Goal: Task Accomplishment & Management: Use online tool/utility

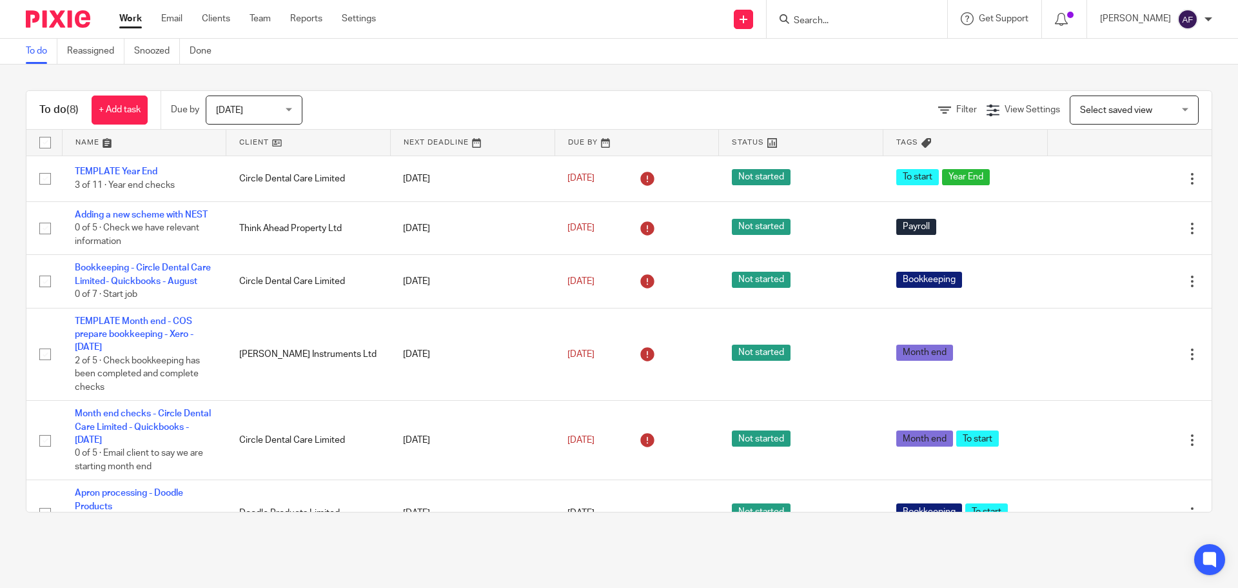
click at [619, 45] on div "To do Reassigned Snoozed Done" at bounding box center [619, 52] width 1238 height 26
click at [602, 59] on div "To do Reassigned Snoozed Done" at bounding box center [619, 52] width 1238 height 26
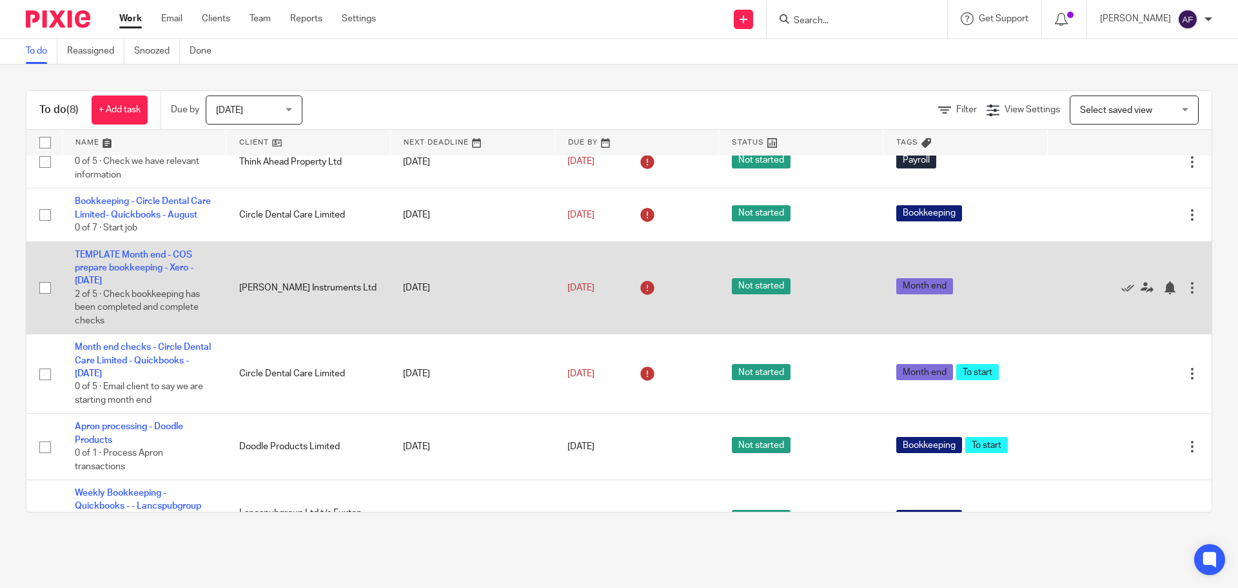
scroll to position [179, 0]
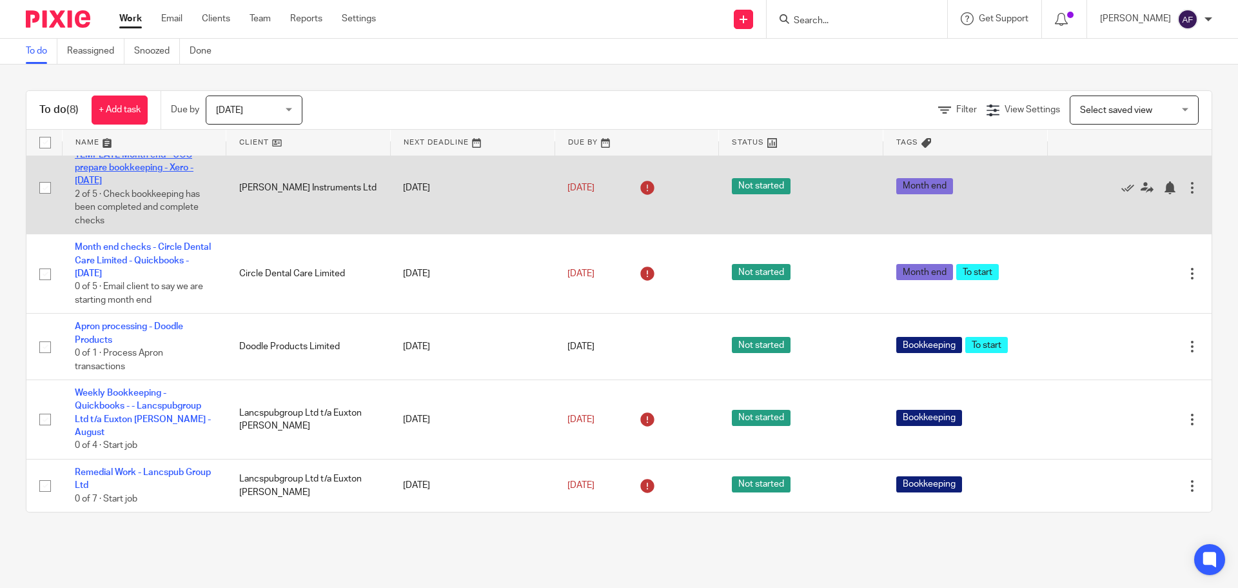
click at [177, 176] on link "TEMPLATE Month end - COS prepare bookkeeping - Xero - [DATE]" at bounding box center [134, 167] width 119 height 35
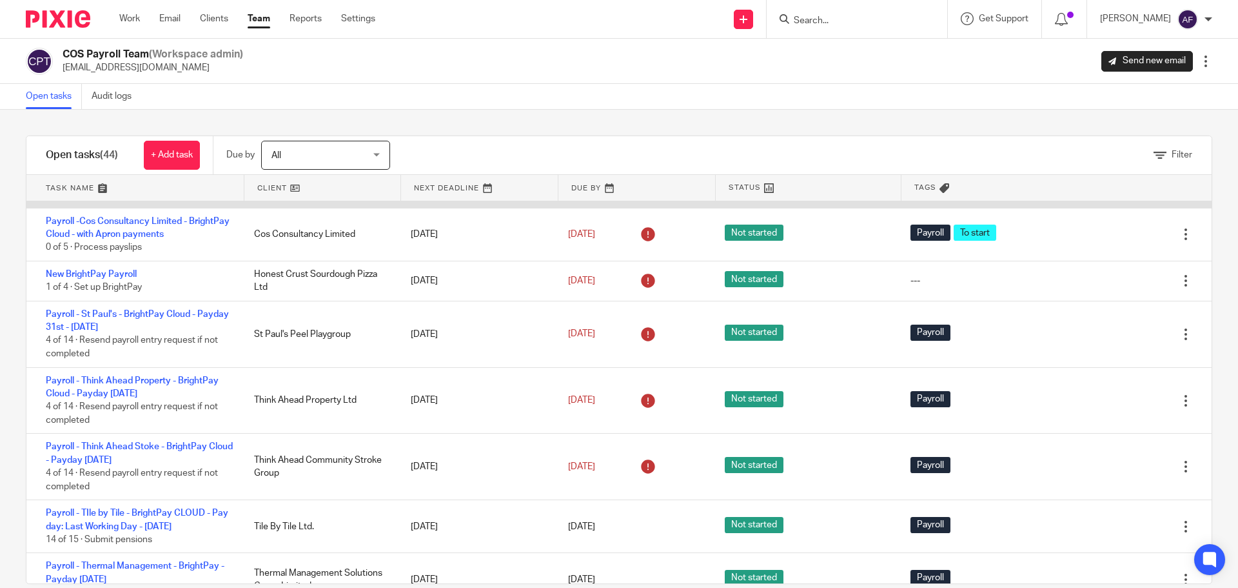
scroll to position [193, 0]
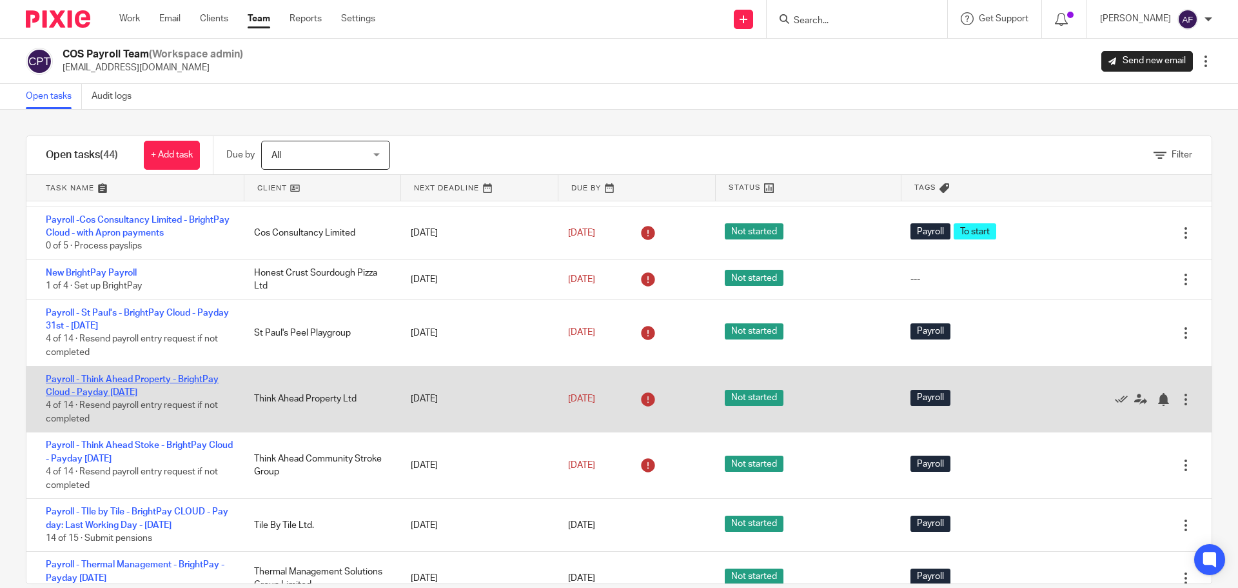
drag, startPoint x: 182, startPoint y: 398, endPoint x: 154, endPoint y: 392, distance: 28.3
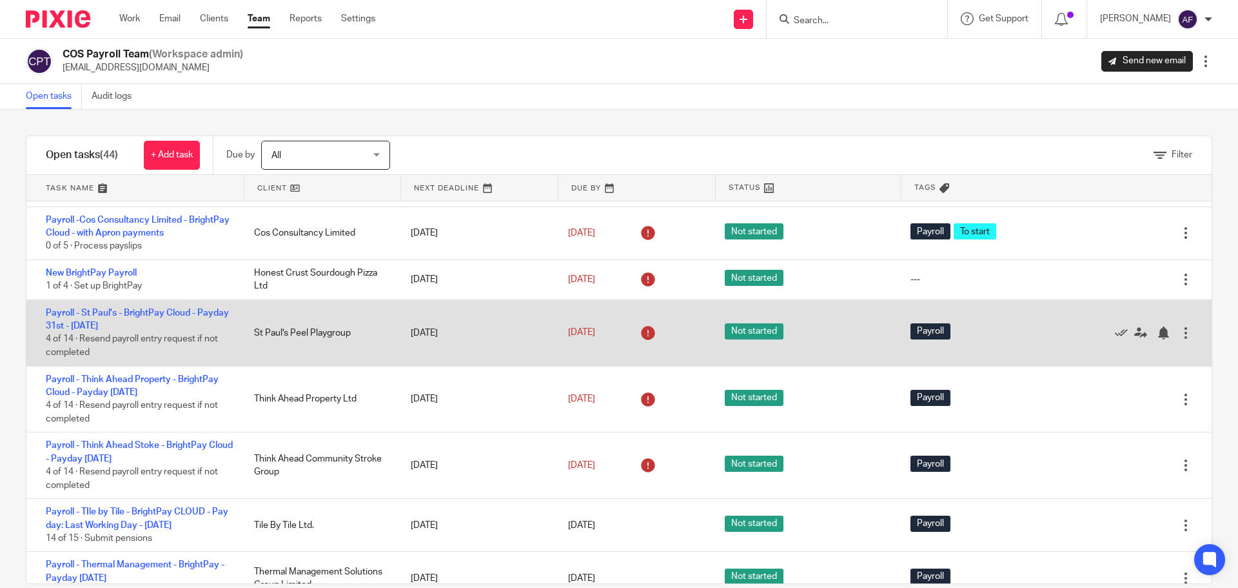
scroll to position [258, 0]
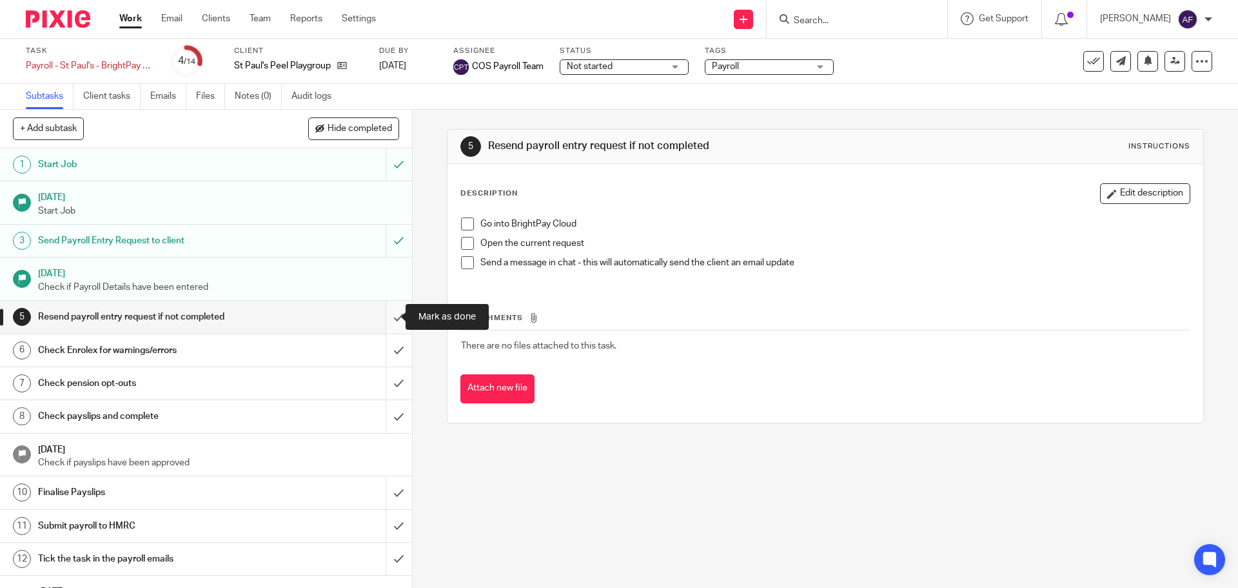
click at [388, 315] on input "submit" at bounding box center [206, 317] width 412 height 32
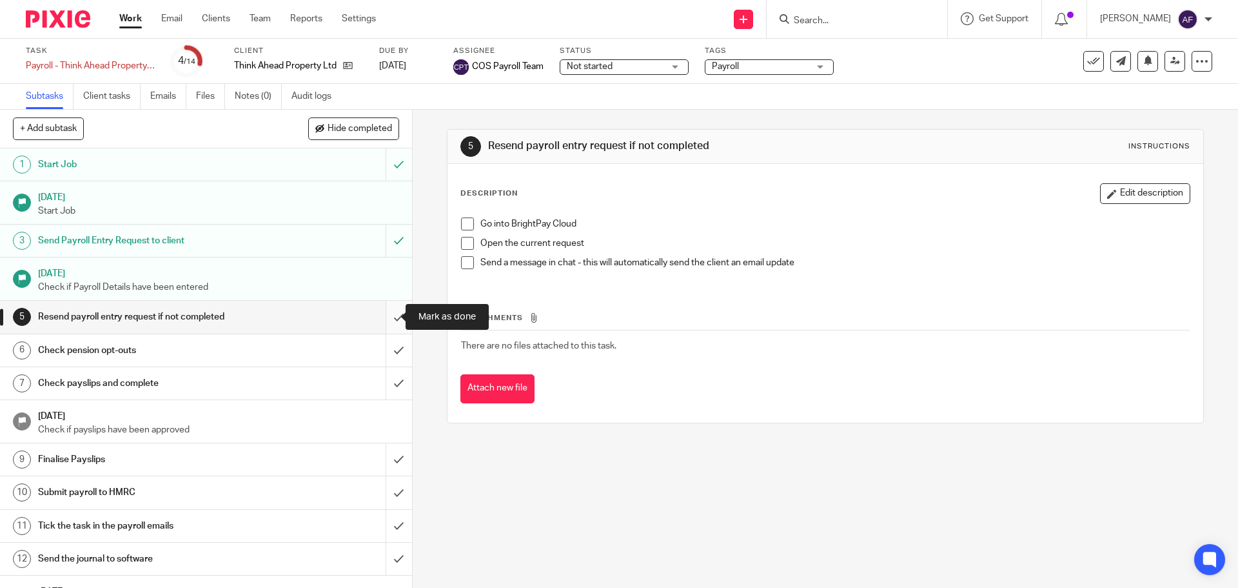
click at [390, 317] on input "submit" at bounding box center [206, 317] width 412 height 32
click at [387, 320] on input "submit" at bounding box center [206, 317] width 412 height 32
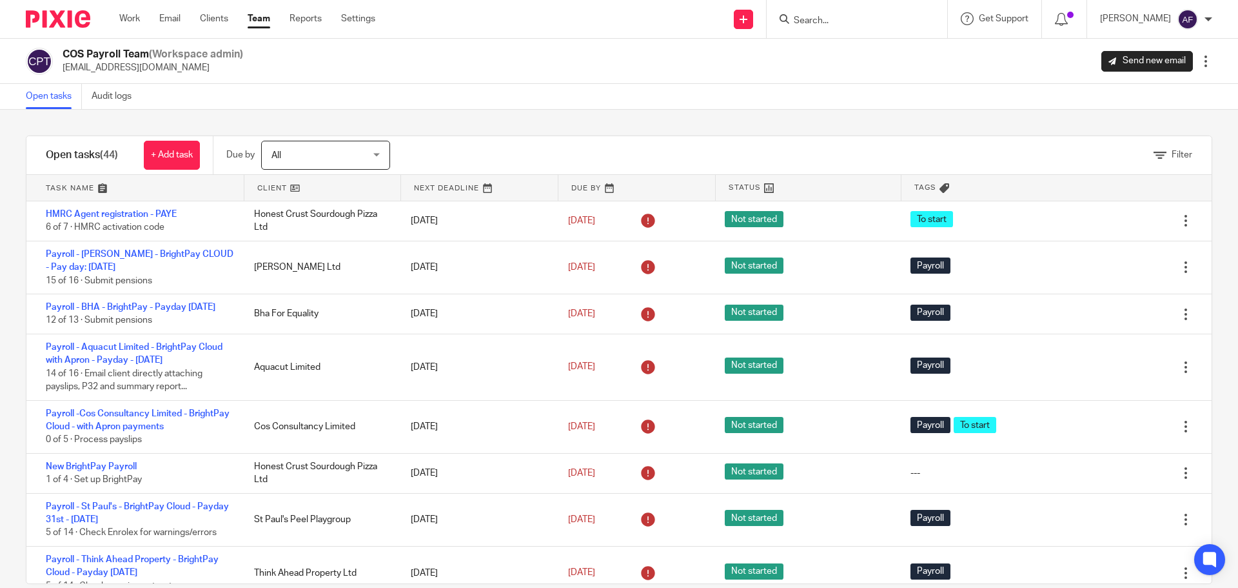
click at [495, 106] on div "Open tasks Audit logs" at bounding box center [619, 97] width 1238 height 26
click at [526, 97] on div "Open tasks Audit logs" at bounding box center [619, 97] width 1238 height 26
click at [525, 123] on div "Filter tasks Only show tasks matching all of these conditions 1 Client name Is …" at bounding box center [619, 349] width 1238 height 478
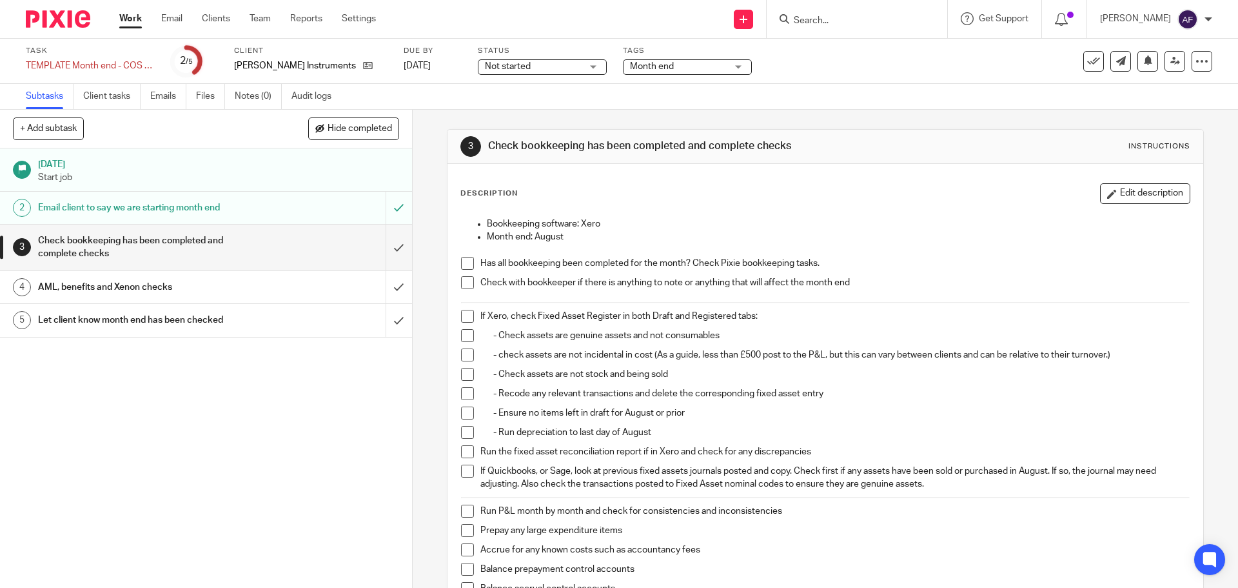
click at [466, 284] on span at bounding box center [467, 282] width 13 height 13
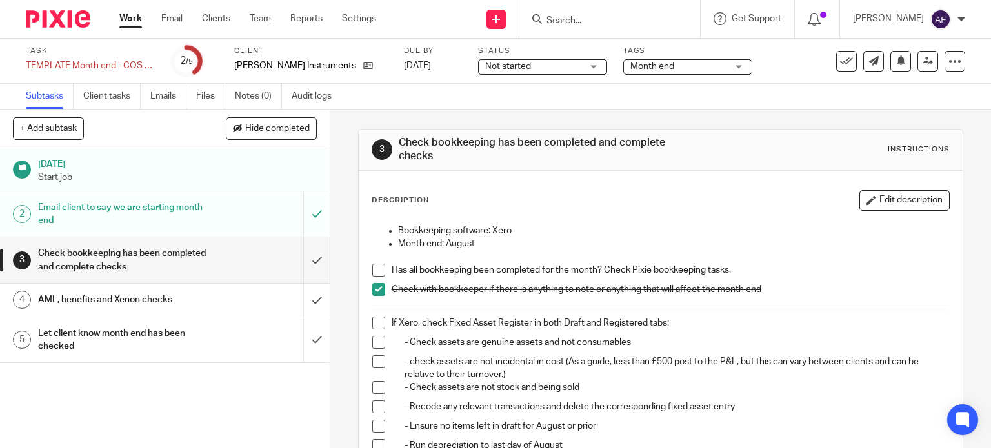
click at [136, 17] on link "Work" at bounding box center [130, 18] width 23 height 13
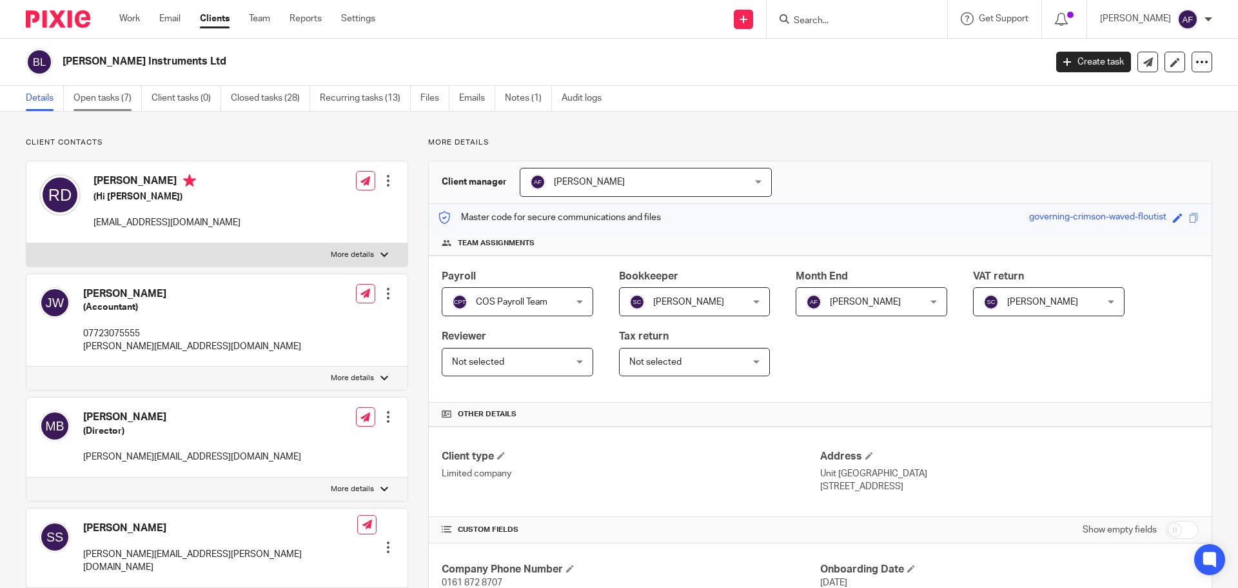
click at [119, 93] on link "Open tasks (7)" at bounding box center [108, 98] width 68 height 25
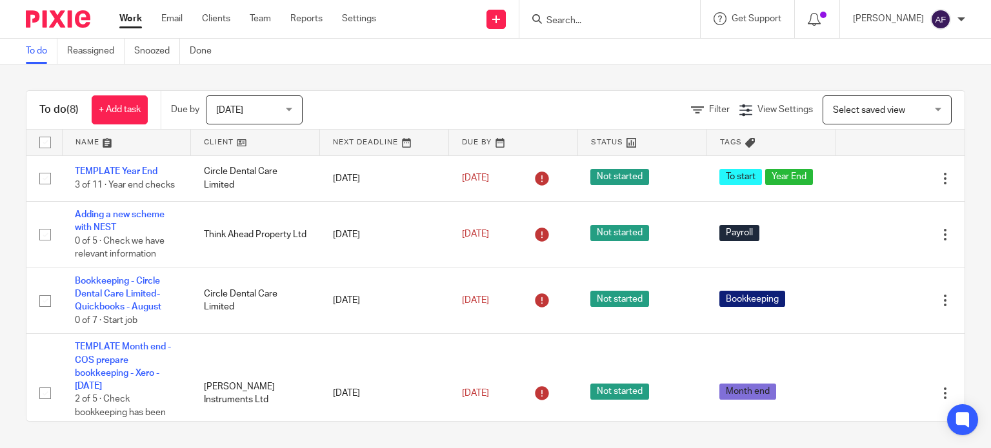
click at [462, 72] on div "To do (8) + Add task Due by Today Today Today Tomorrow This week Next week This…" at bounding box center [495, 255] width 991 height 383
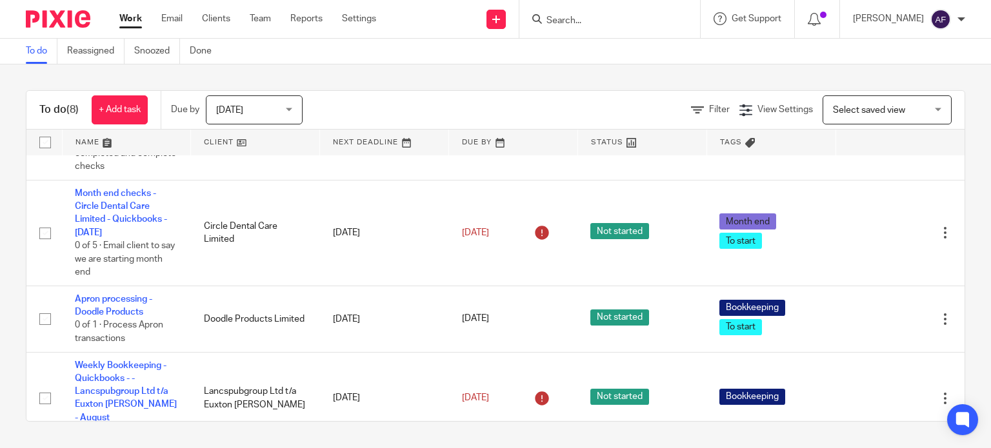
scroll to position [346, 0]
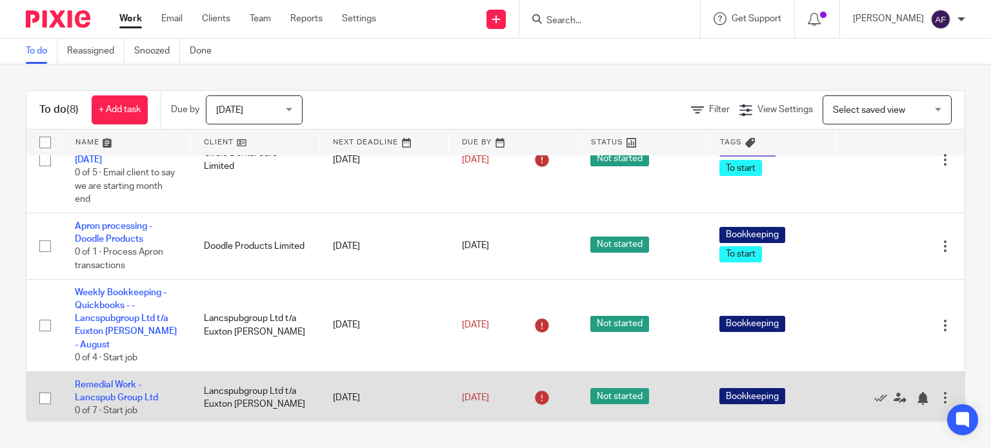
click at [116, 388] on td "Remedial Work - Lancspub Group Ltd 0 of 7 · Start job" at bounding box center [126, 397] width 129 height 53
click at [117, 380] on link "Remedial Work - Lancspub Group Ltd" at bounding box center [116, 391] width 83 height 22
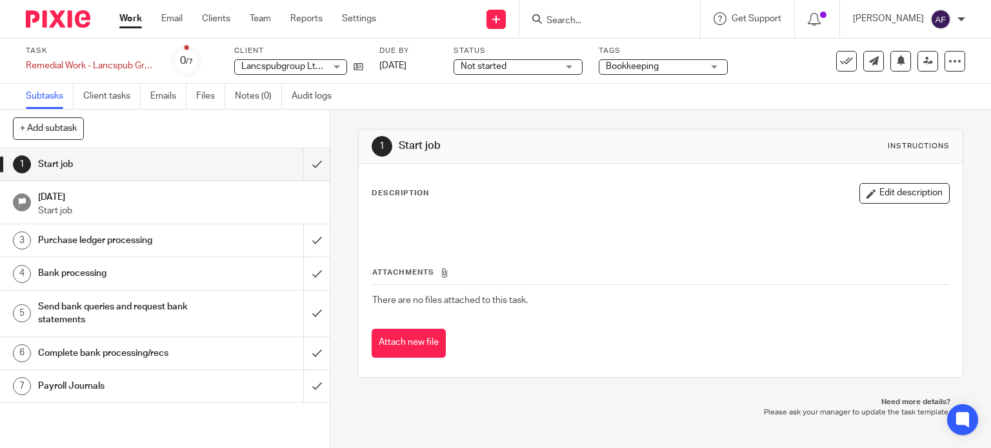
click at [216, 246] on div "Purchase ledger processing" at bounding box center [164, 240] width 252 height 19
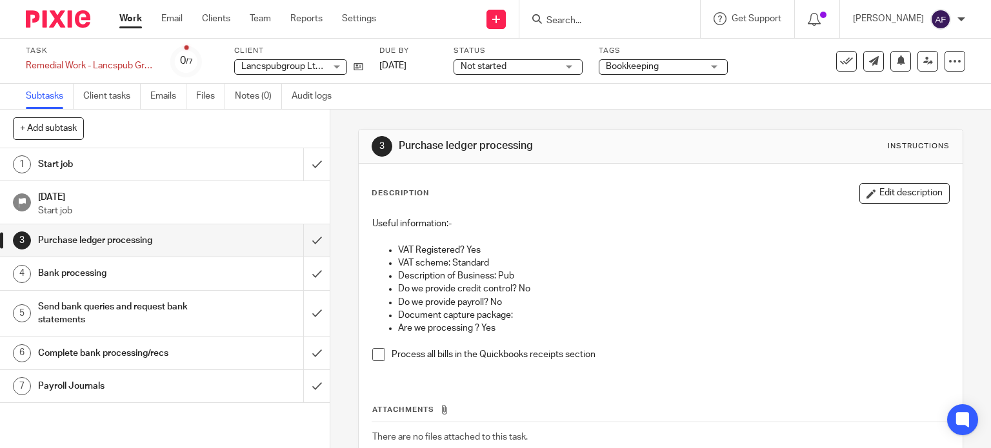
click at [600, 274] on p "Description of Business: Pub" at bounding box center [673, 276] width 551 height 13
click at [948, 65] on icon at bounding box center [954, 61] width 13 height 13
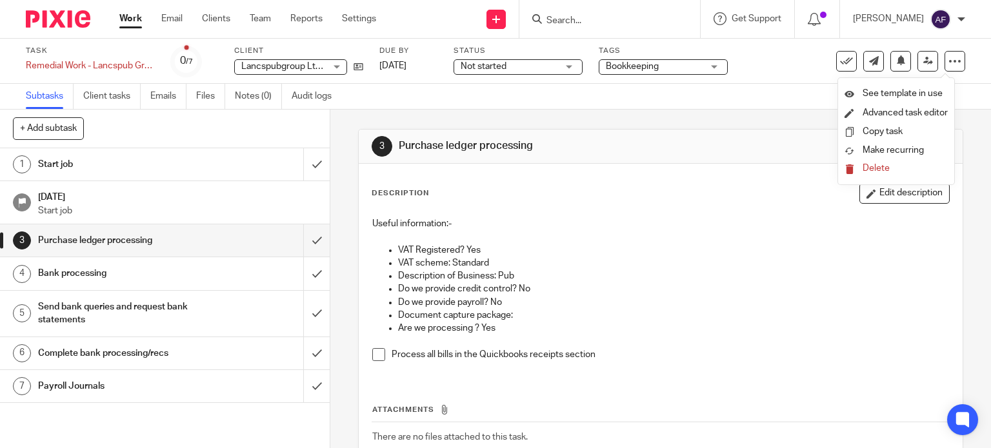
click at [693, 139] on div "3 Purchase ledger processing Instructions" at bounding box center [660, 146] width 578 height 21
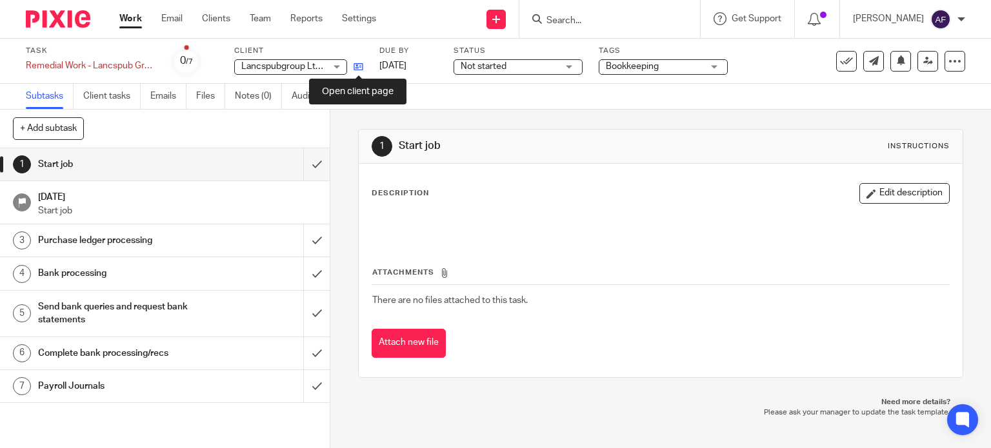
click at [353, 65] on icon at bounding box center [358, 67] width 10 height 10
click at [132, 25] on link "Work" at bounding box center [130, 18] width 23 height 13
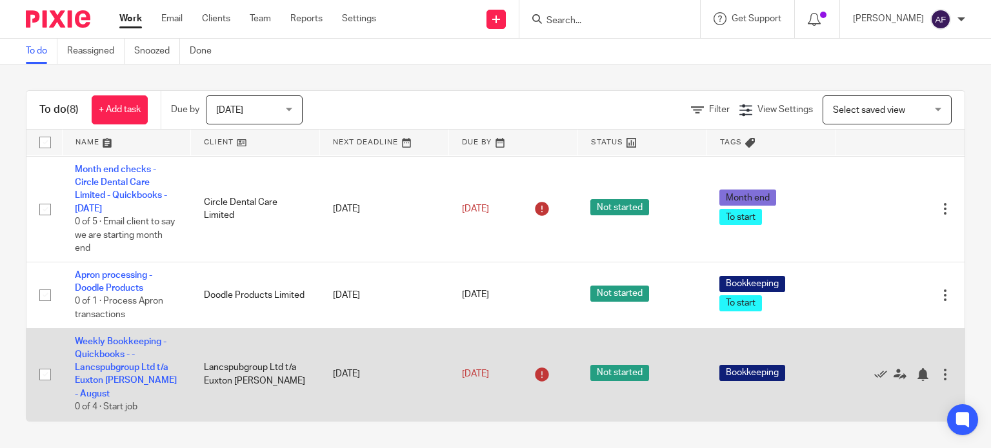
scroll to position [346, 0]
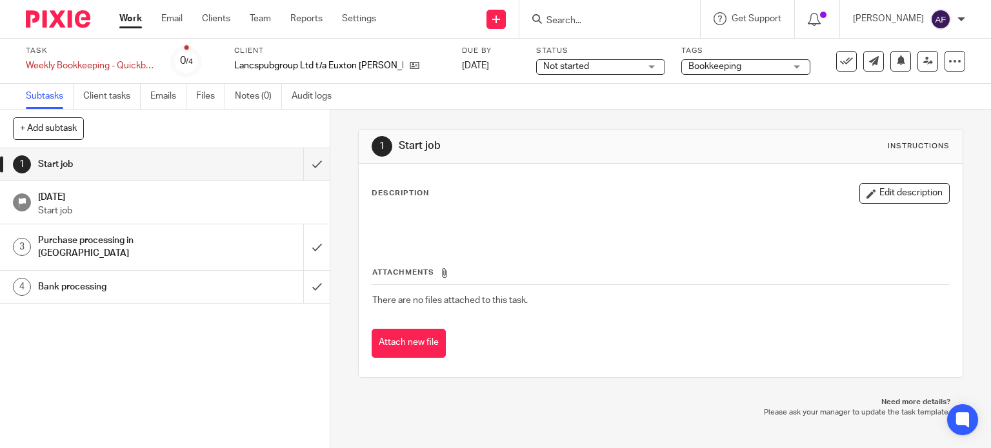
click at [180, 242] on h1 "Purchase processing in [GEOGRAPHIC_DATA]" at bounding box center [122, 247] width 168 height 33
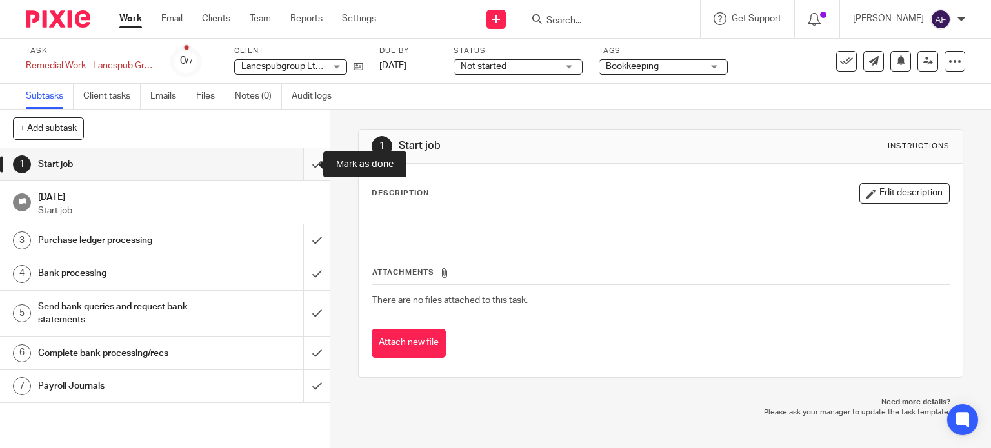
click at [305, 164] on input "submit" at bounding box center [165, 164] width 330 height 32
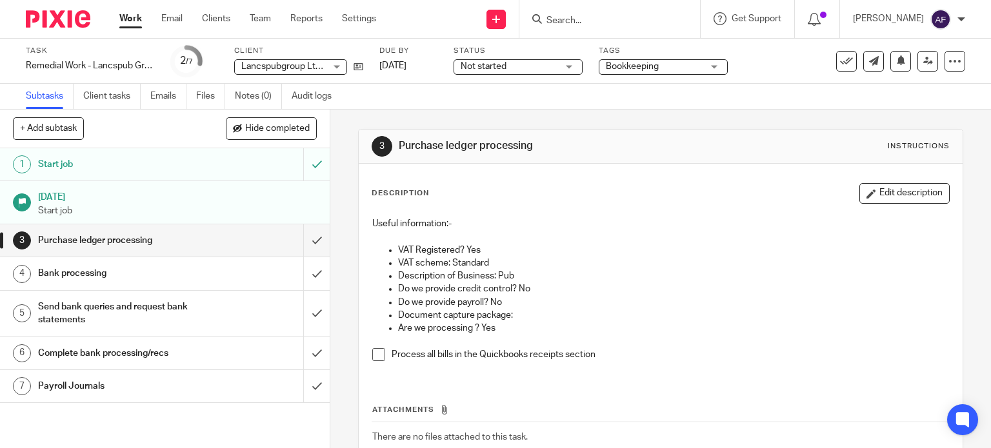
click at [580, 248] on p "VAT Registered? Yes" at bounding box center [673, 250] width 551 height 13
click at [564, 239] on p at bounding box center [660, 236] width 577 height 13
